Goal: Task Accomplishment & Management: Manage account settings

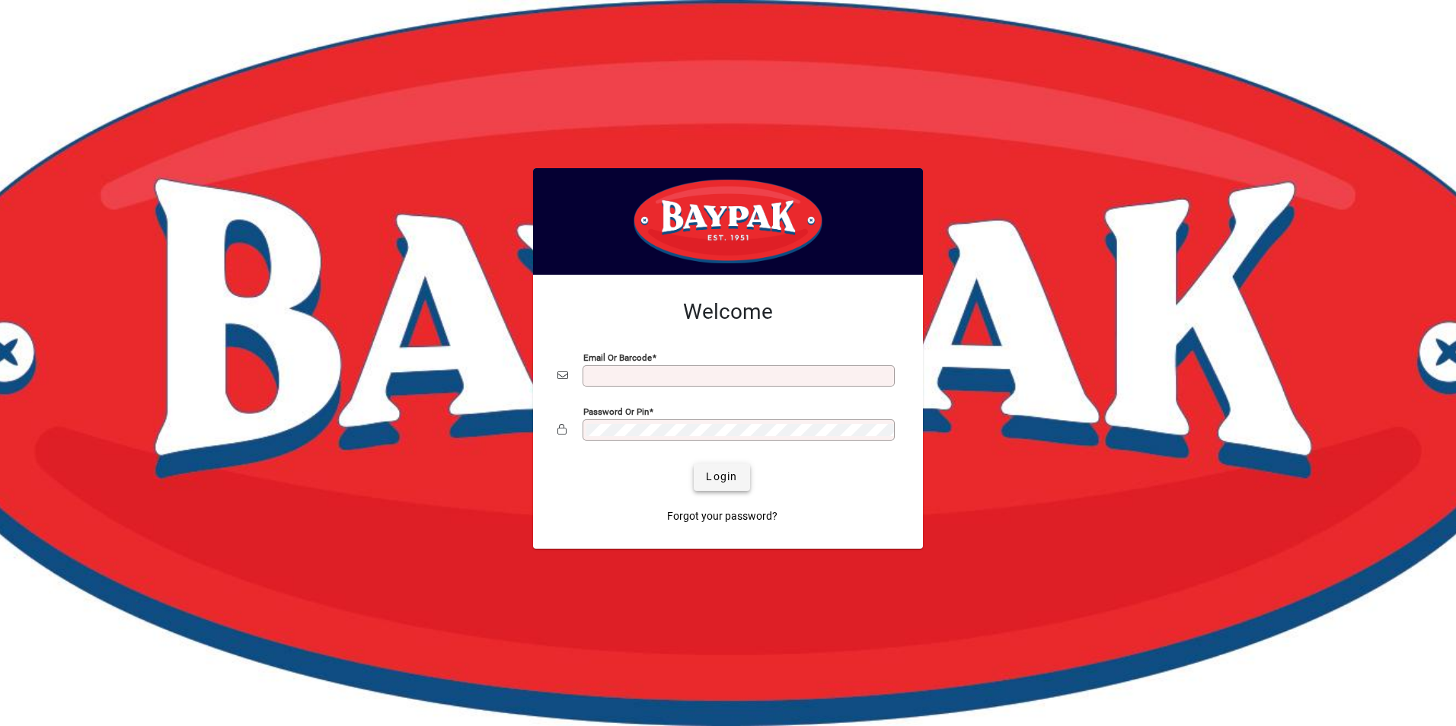
type input "**********"
click at [717, 473] on span "Login" at bounding box center [721, 477] width 31 height 16
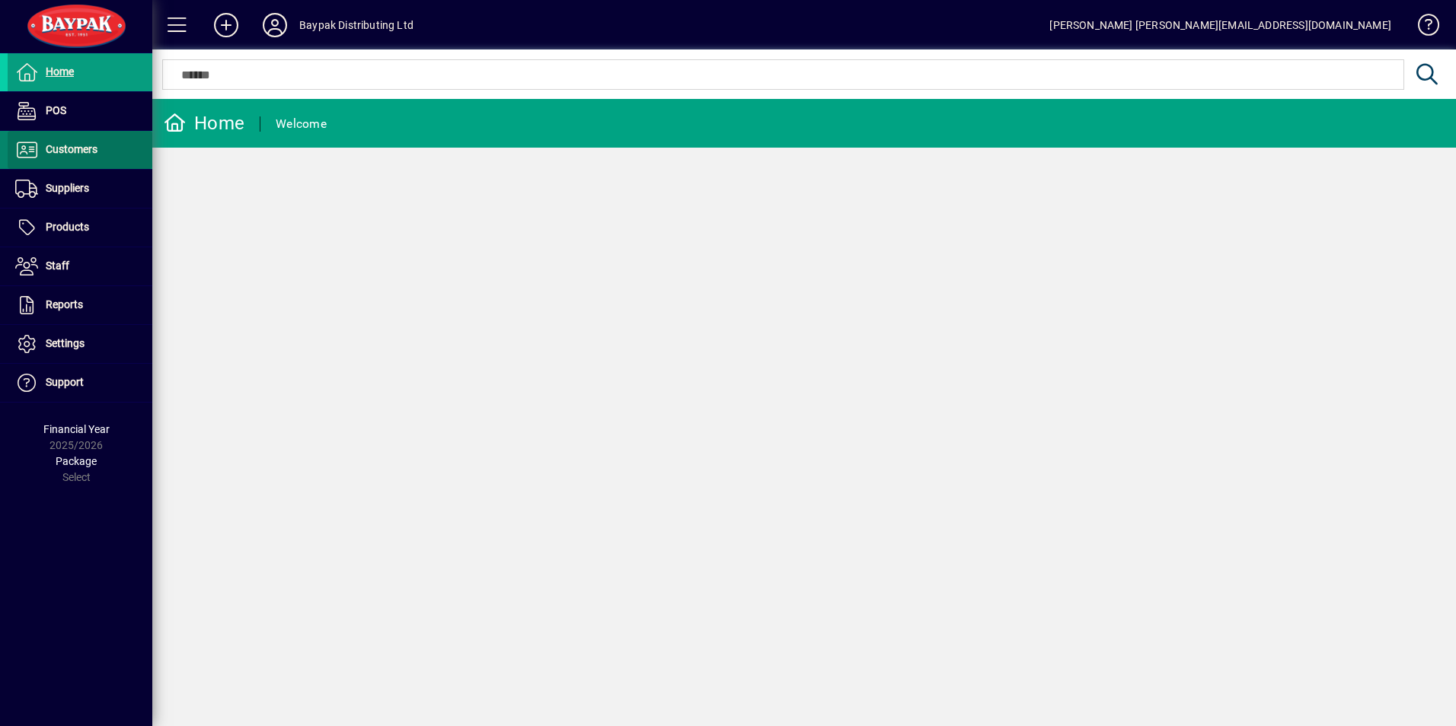
click at [65, 150] on span "Customers" at bounding box center [72, 149] width 52 height 12
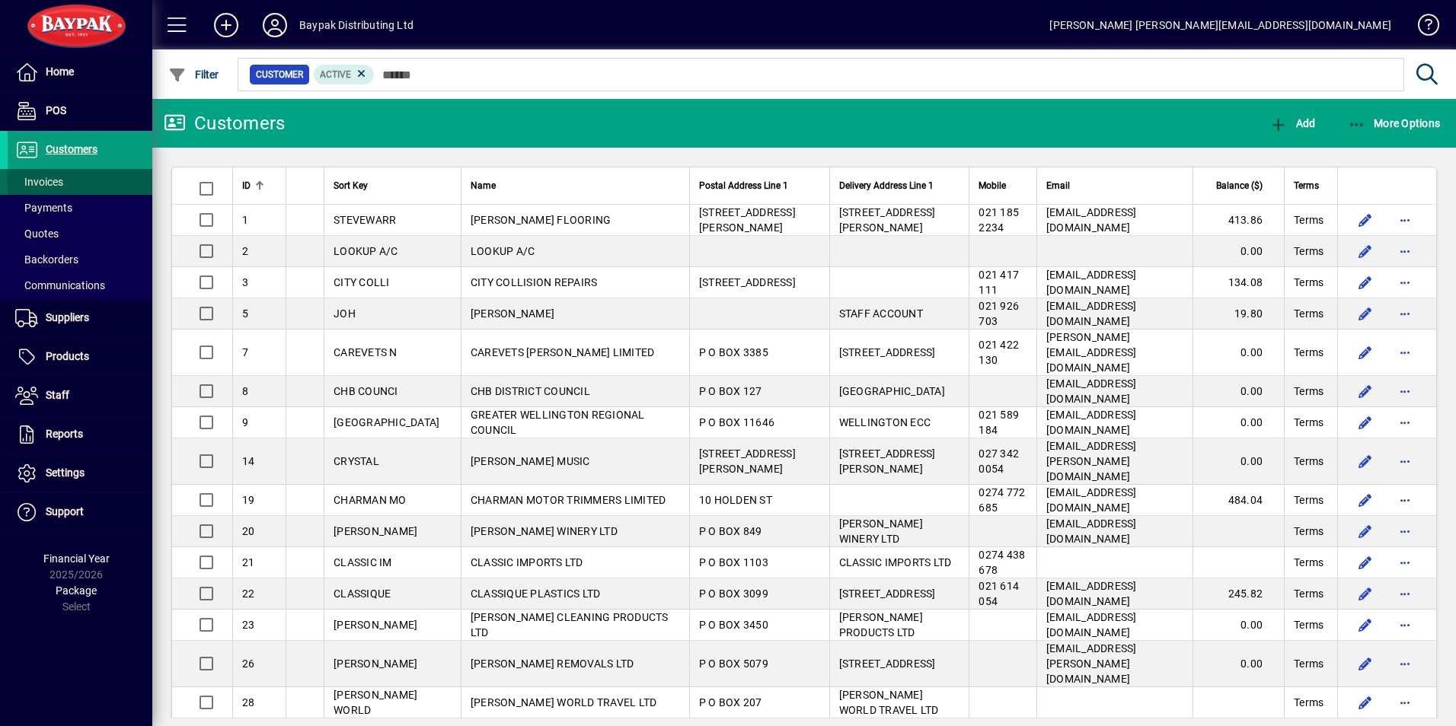
click at [54, 180] on span "Invoices" at bounding box center [39, 182] width 48 height 12
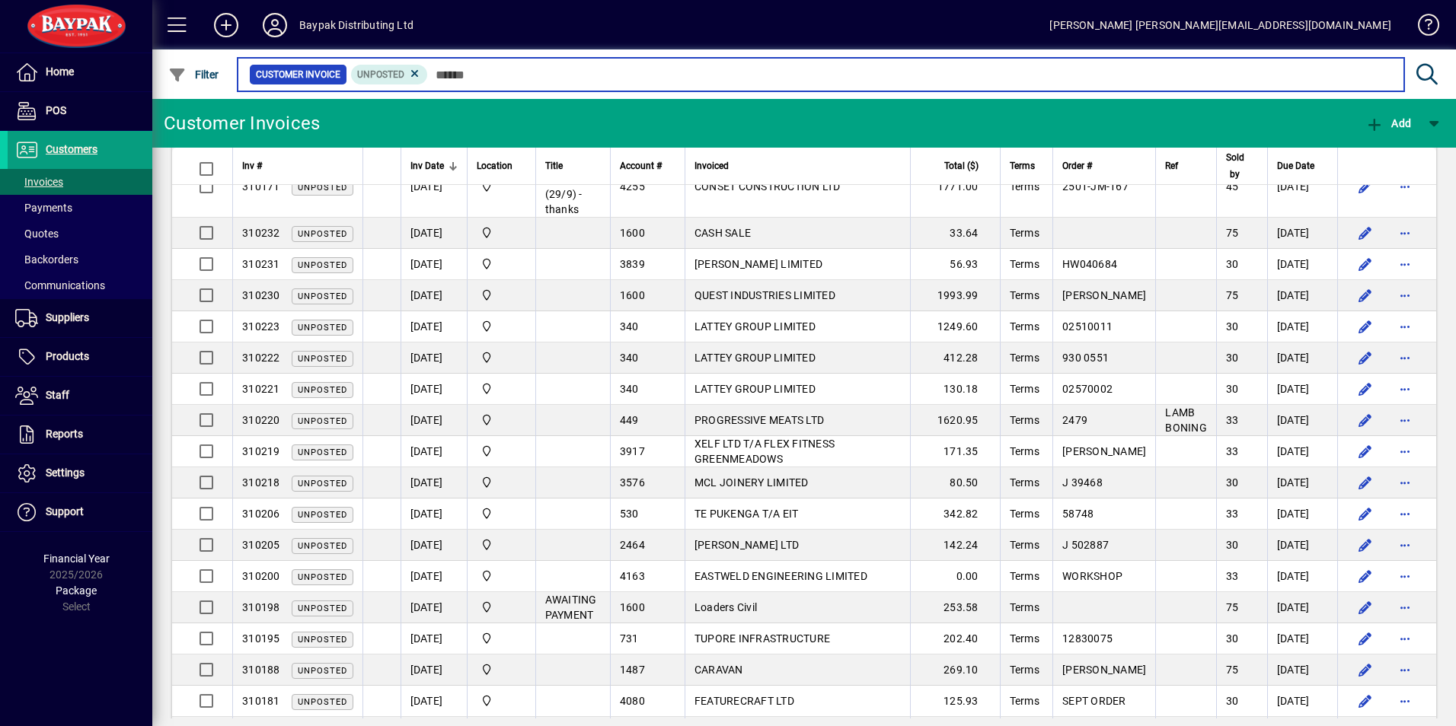
scroll to position [223, 0]
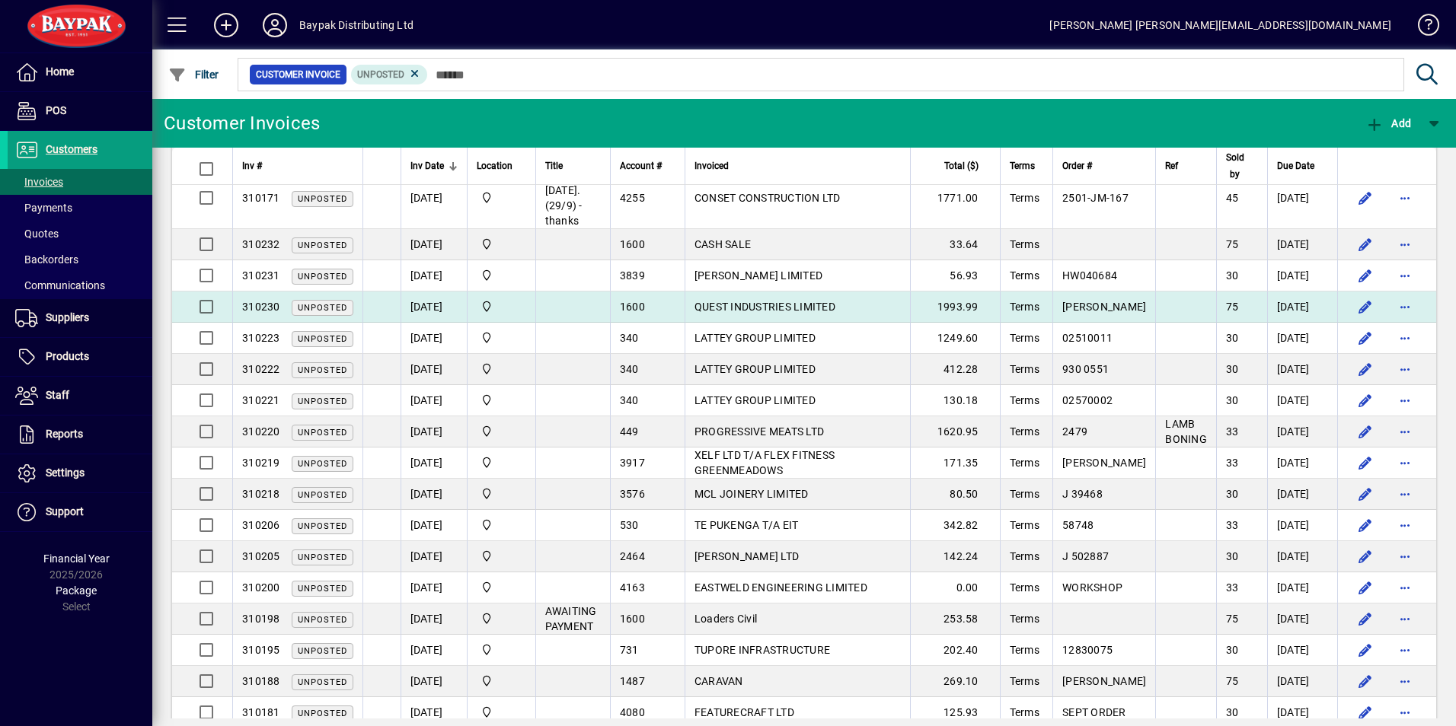
click at [895, 292] on td "QUEST INDUSTRIES LIMITED" at bounding box center [796, 307] width 225 height 31
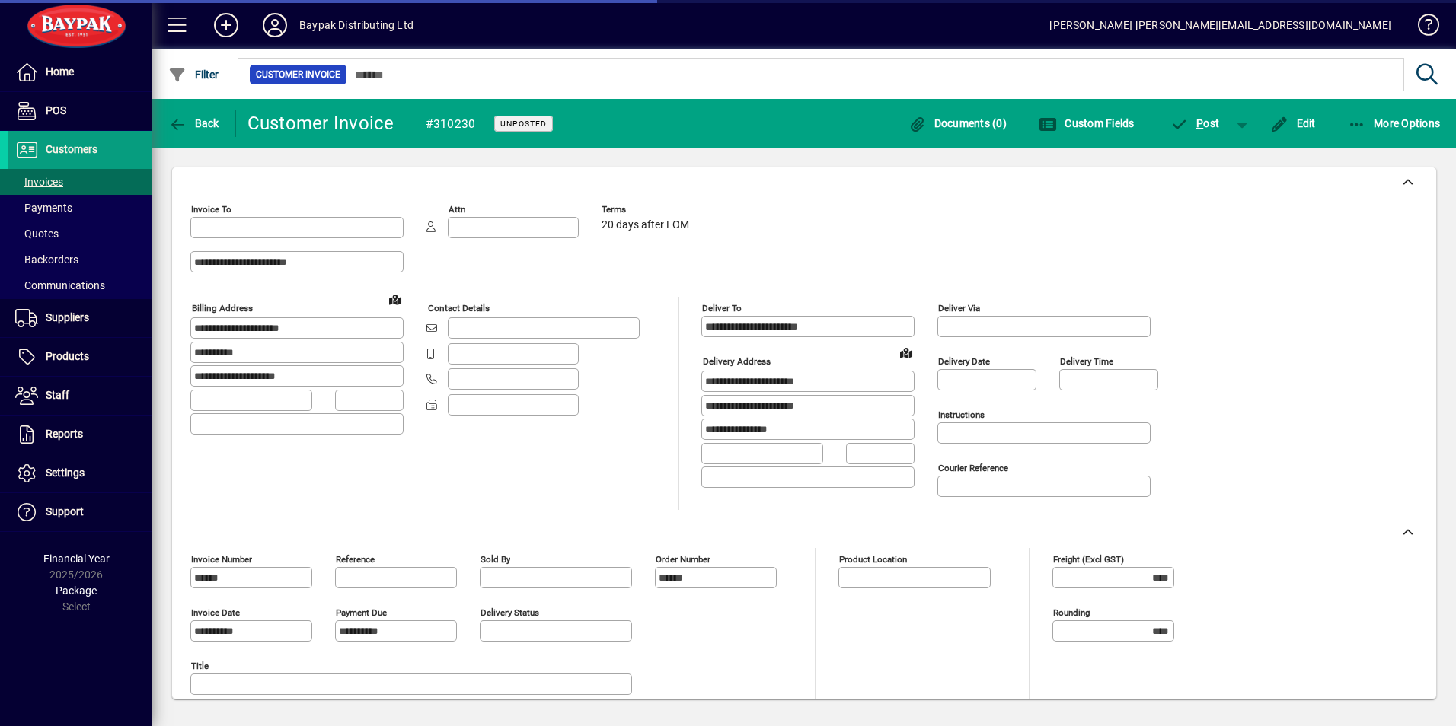
type input "**********"
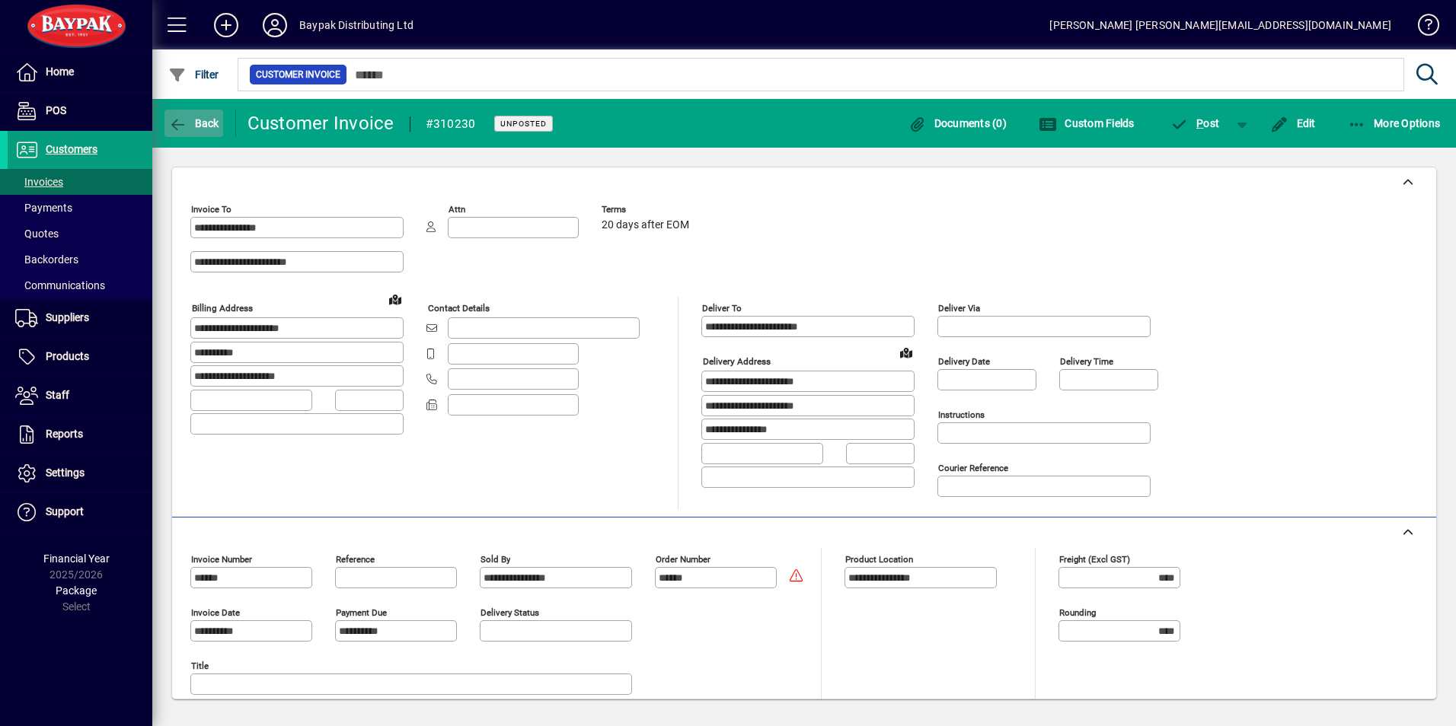
click at [187, 122] on span "Back" at bounding box center [193, 123] width 51 height 12
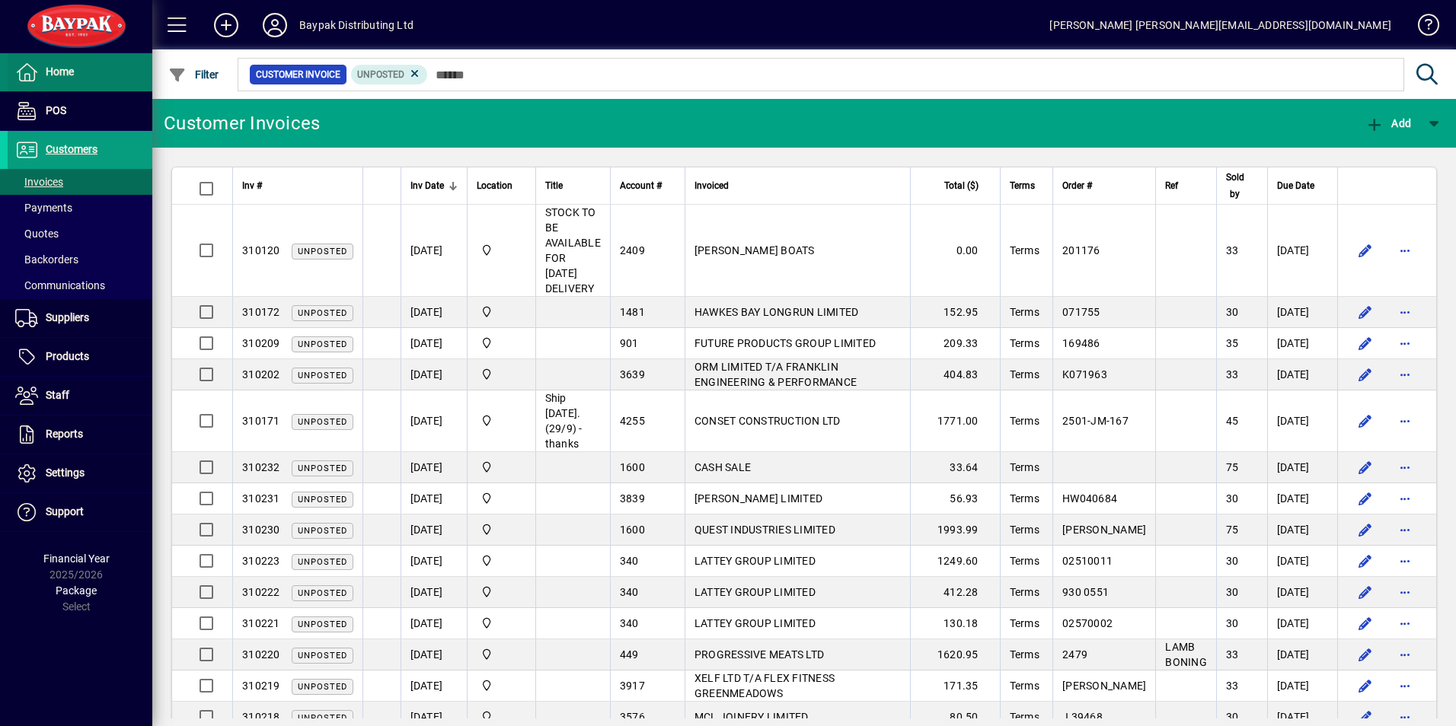
click at [51, 75] on span "Home" at bounding box center [60, 71] width 28 height 12
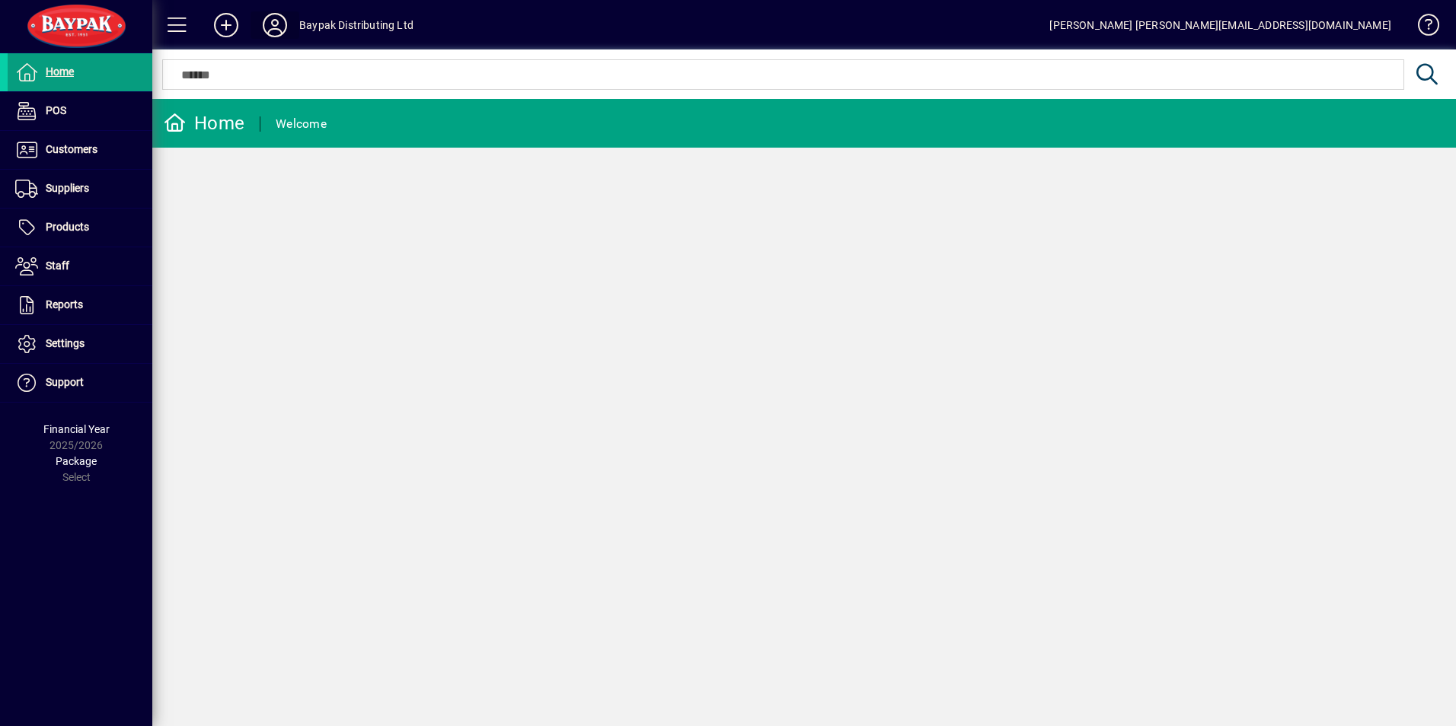
click at [270, 18] on icon at bounding box center [275, 25] width 30 height 24
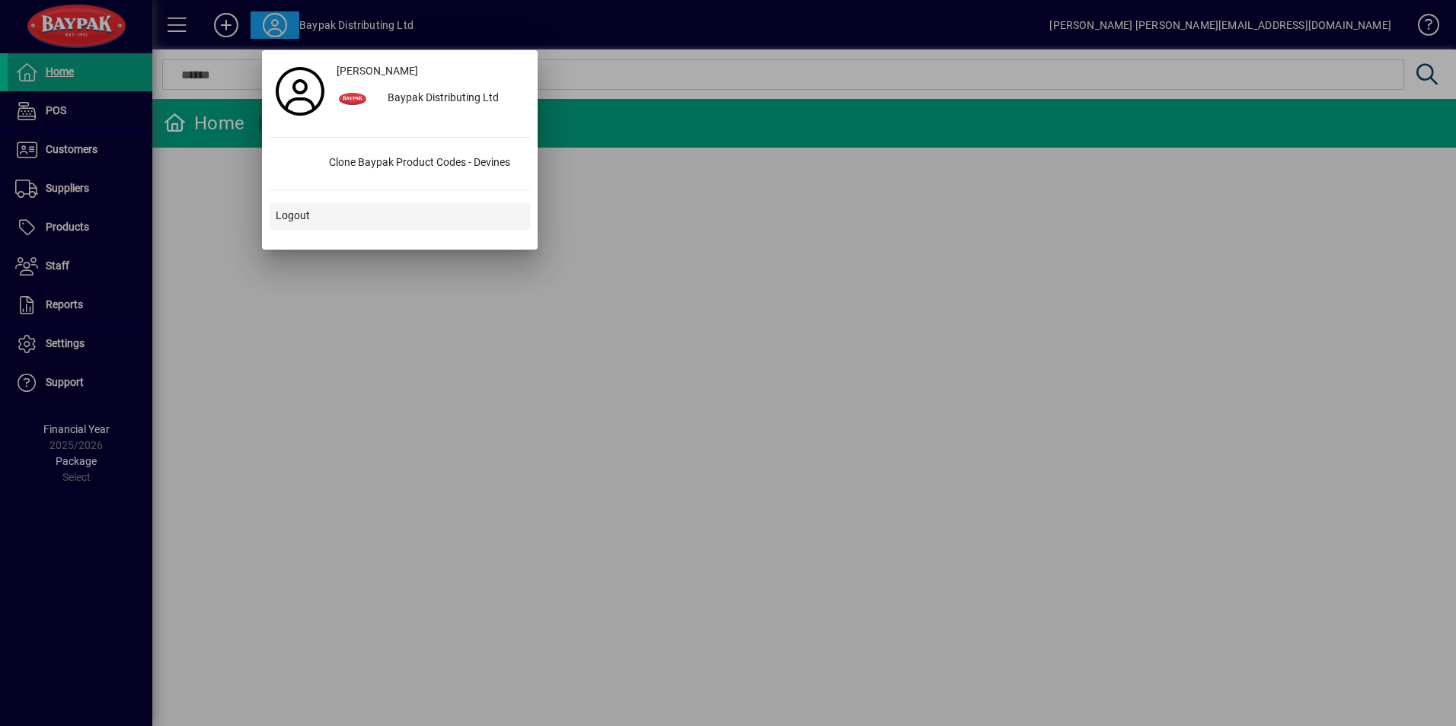
click at [301, 209] on span "Logout" at bounding box center [293, 216] width 34 height 16
